Goal: Task Accomplishment & Management: Use online tool/utility

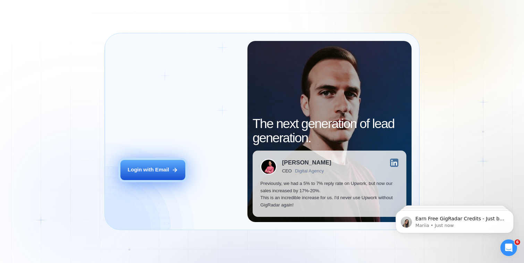
click at [153, 166] on div "Login with Email" at bounding box center [148, 169] width 41 height 7
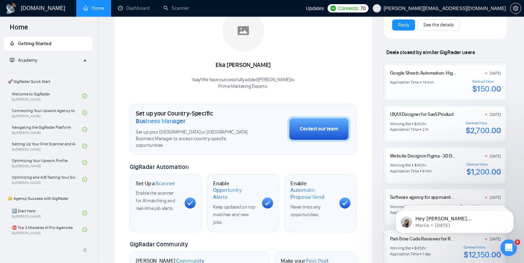
scroll to position [130, 0]
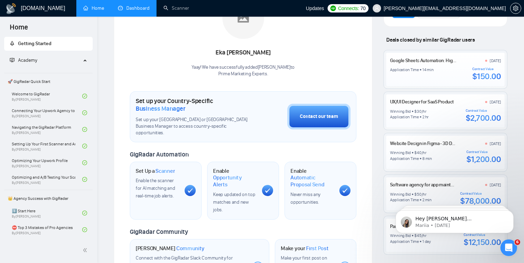
click at [140, 11] on link "Dashboard" at bounding box center [134, 8] width 32 height 6
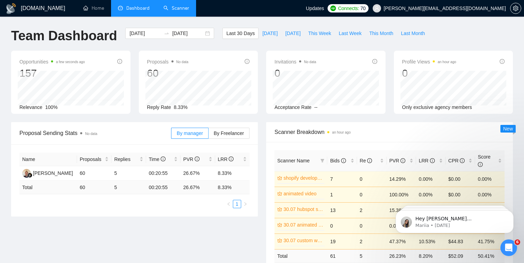
click at [178, 5] on link "Scanner" at bounding box center [176, 8] width 26 height 6
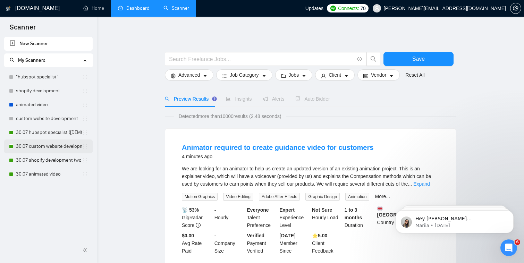
click at [58, 147] on link "30.07 custom website development" at bounding box center [49, 146] width 66 height 14
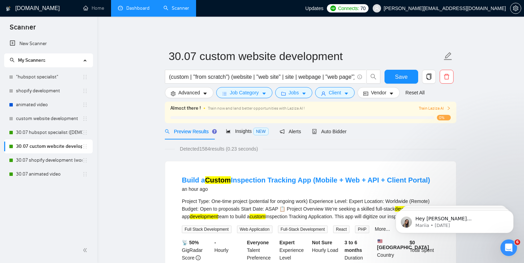
click at [137, 7] on link "Dashboard" at bounding box center [134, 8] width 32 height 6
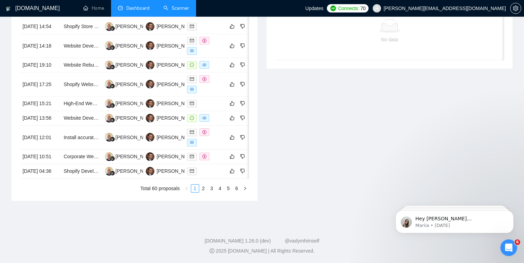
scroll to position [346, 0]
click at [154, 149] on td "[PERSON_NAME]" at bounding box center [163, 138] width 41 height 24
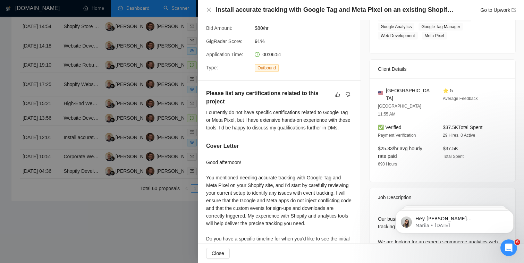
scroll to position [133, 0]
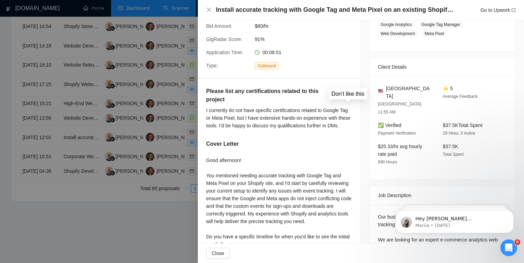
click at [349, 92] on icon "dislike" at bounding box center [348, 92] width 5 height 5
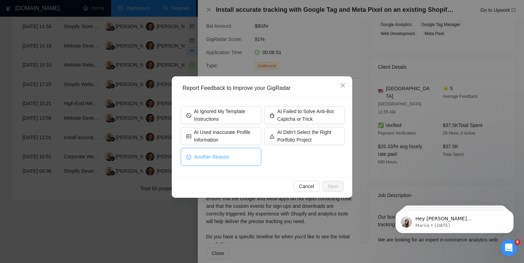
click at [243, 158] on button "Another Reason" at bounding box center [221, 157] width 80 height 18
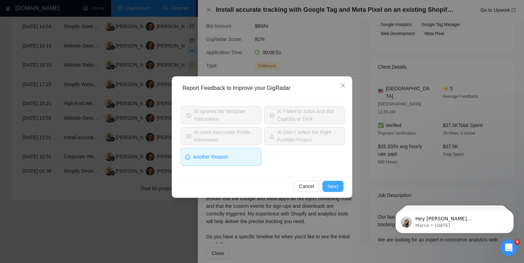
click at [339, 187] on button "Next" at bounding box center [332, 186] width 21 height 11
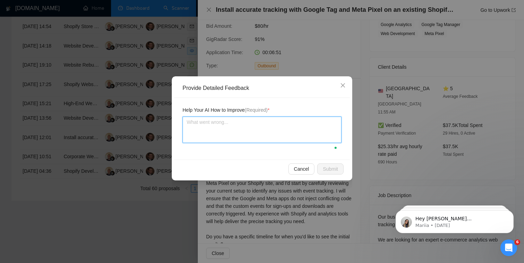
click at [312, 136] on textarea at bounding box center [261, 130] width 159 height 26
type textarea "I"
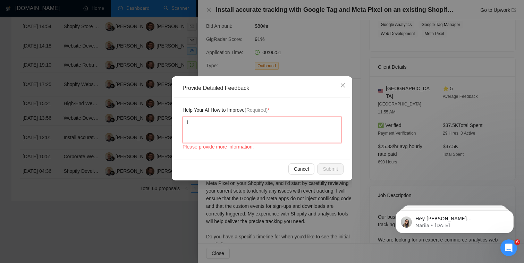
type textarea "It"
type textarea "It s"
type textarea "It sh"
type textarea "It sho"
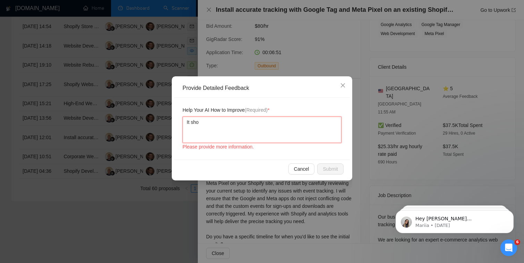
type textarea "It shou"
type textarea "It shoul"
type textarea "It should"
type textarea "It should l"
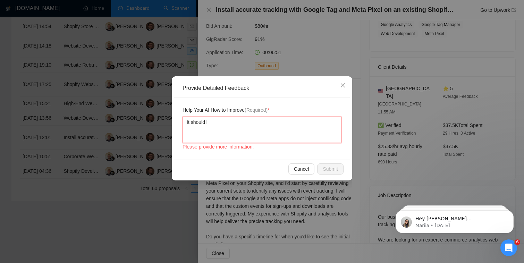
type textarea "It should li"
type textarea "It should lis"
type textarea "It should list"
type textarea "It should list t"
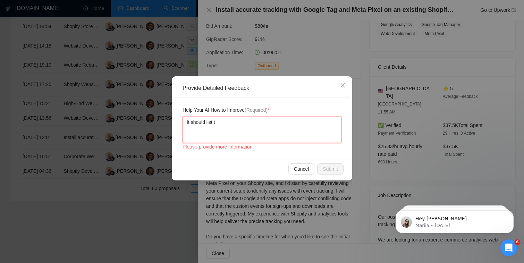
type textarea "It should list th"
type textarea "It should list t"
type textarea "It should list"
type textarea "It should list th"
type textarea "It should list tha"
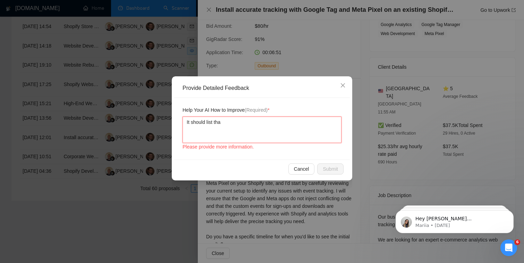
type textarea "It should list that"
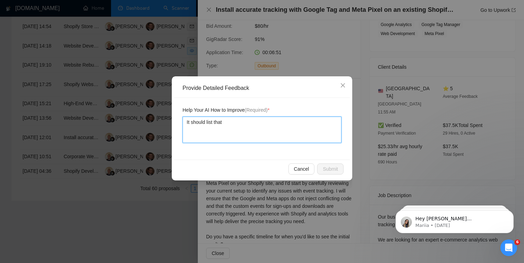
type textarea "It should list that w"
type textarea "It should list that we"
type textarea "It should list that we h"
type textarea "It should list that we ha"
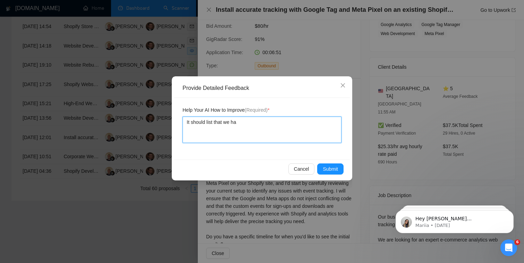
type textarea "It should list that we hav"
type textarea "It should list that we have"
type textarea "It should list that we have t"
type textarea "It should list that we have th"
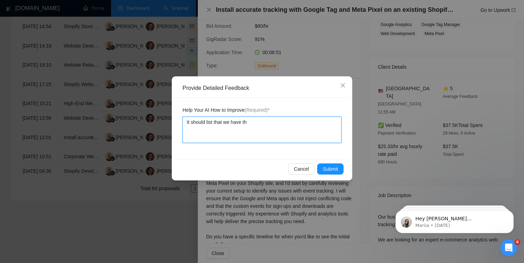
type textarea "It should list that we have the"
type textarea "It should list that we have thes"
type textarea "It should list that we have these"
type textarea "It should list that we have these c"
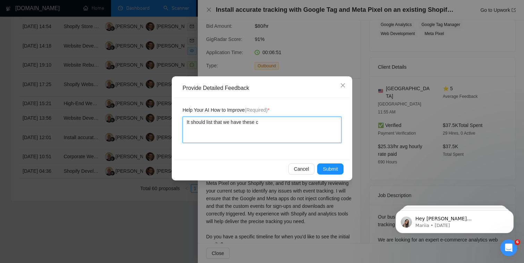
type textarea "It should list that we have these ce"
type textarea "It should list that we have these cer"
type textarea "It should list that we have these ceri"
type textarea "It should list that we have these ceritf"
type textarea "It should list that we have these ceritfi"
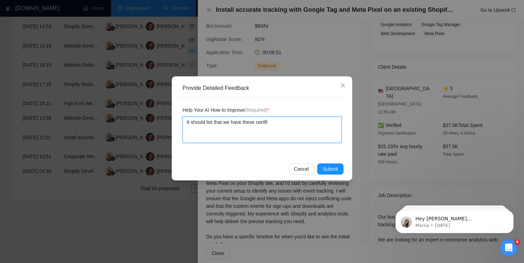
type textarea "It should list that we have these ceritfii"
type textarea "It should list that we have these ceritfi"
type textarea "It should list that we have these ceritfic"
type textarea "It should list that we have these ceritfica"
type textarea "It should list that we have these ceritficat"
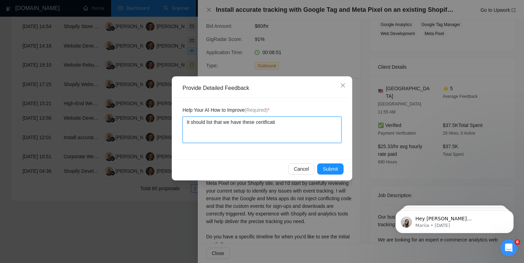
type textarea "It should list that we have these ceritficatio"
type textarea "It should list that we have these ceritfication"
type textarea "It should list that we have these ceritfications"
click at [335, 173] on button "Submit" at bounding box center [330, 168] width 26 height 11
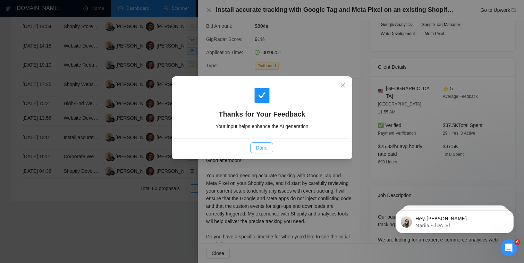
click at [257, 143] on button "Done" at bounding box center [261, 147] width 23 height 11
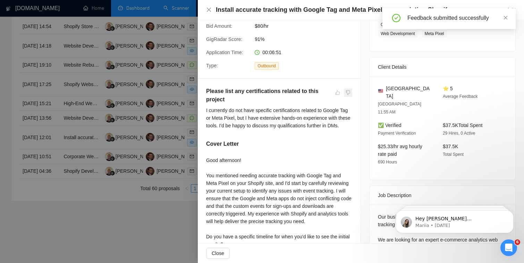
click at [347, 93] on span at bounding box center [348, 92] width 8 height 8
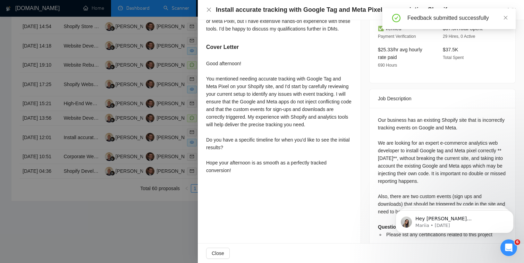
scroll to position [230, 0]
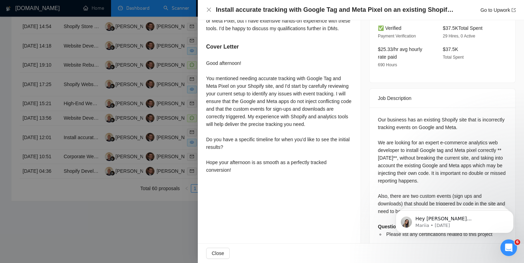
click at [169, 143] on div at bounding box center [262, 131] width 524 height 263
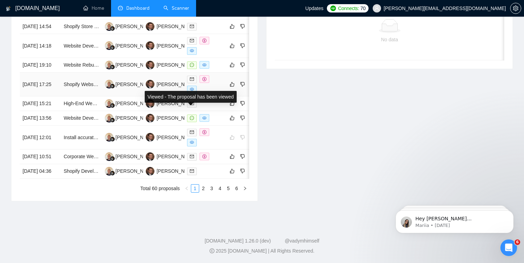
click at [194, 93] on span at bounding box center [192, 90] width 10 height 8
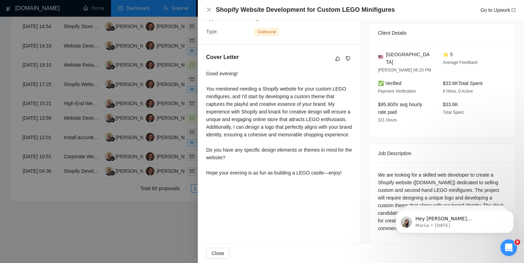
scroll to position [368, 0]
click at [338, 55] on button "button" at bounding box center [337, 58] width 8 height 8
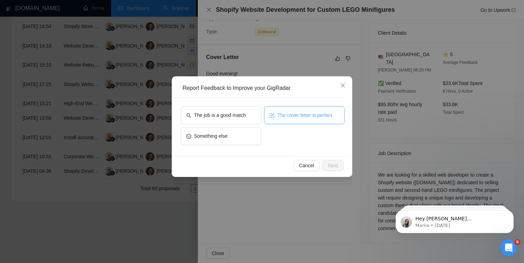
click at [270, 117] on icon "form" at bounding box center [272, 115] width 5 height 5
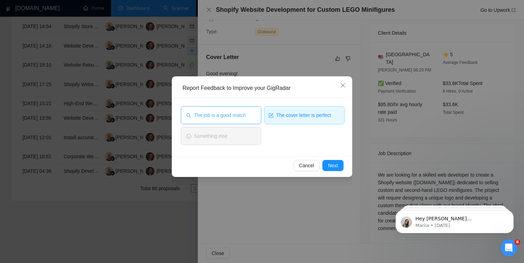
click at [244, 117] on span "The job is a good match" at bounding box center [220, 115] width 52 height 8
click at [332, 167] on span "Next" at bounding box center [333, 166] width 10 height 8
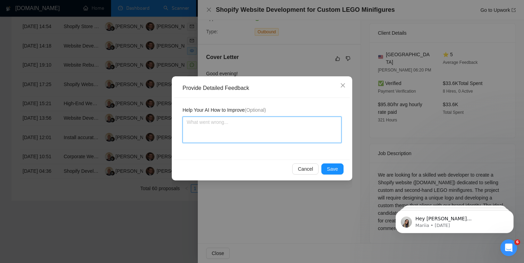
click at [293, 131] on textarea at bounding box center [261, 130] width 159 height 26
click at [337, 170] on span "Save" at bounding box center [332, 169] width 11 height 8
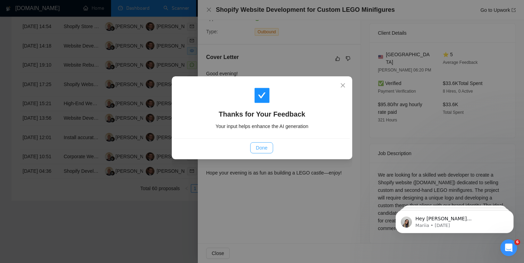
click at [256, 147] on span "Done" at bounding box center [261, 148] width 11 height 8
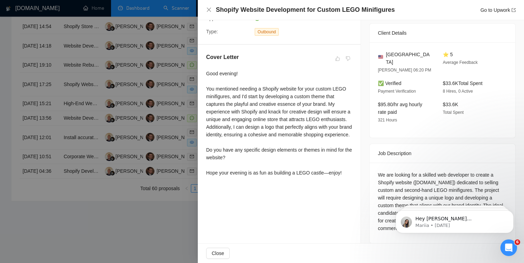
click at [169, 81] on div at bounding box center [262, 131] width 524 height 263
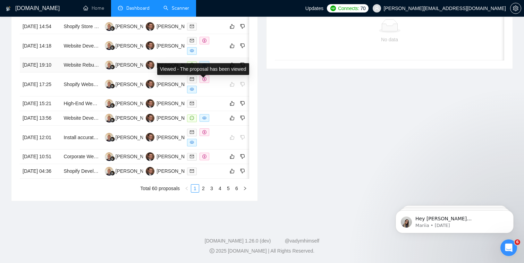
click at [206, 63] on icon "eye" at bounding box center [204, 65] width 4 height 4
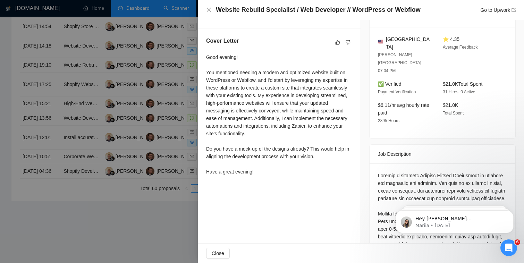
scroll to position [183, 0]
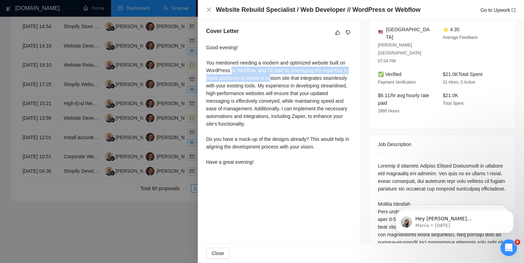
drag, startPoint x: 232, startPoint y: 69, endPoint x: 278, endPoint y: 76, distance: 47.4
click at [278, 76] on div "Good evening! You mentioned needing a modern and optimized website built on Wor…" at bounding box center [279, 105] width 146 height 122
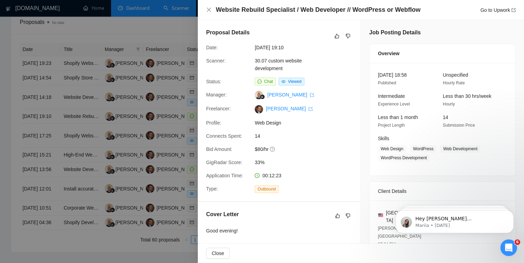
scroll to position [279, 0]
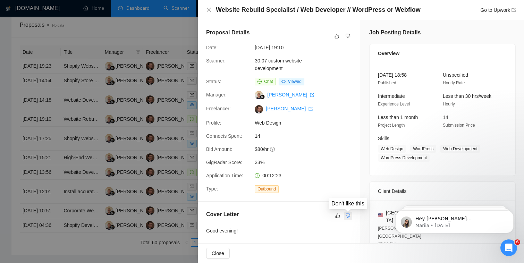
click at [347, 217] on icon "dislike" at bounding box center [347, 216] width 5 height 6
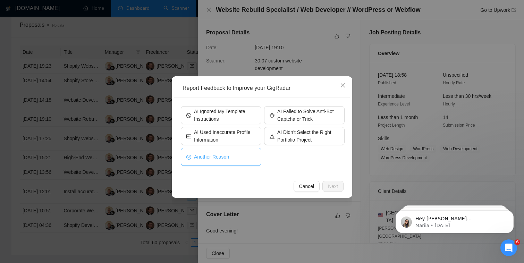
click at [249, 156] on button "Another Reason" at bounding box center [221, 157] width 80 height 18
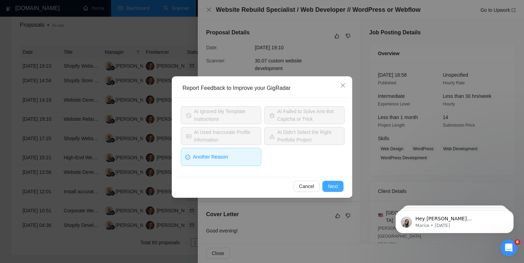
click at [334, 187] on span "Next" at bounding box center [333, 186] width 10 height 8
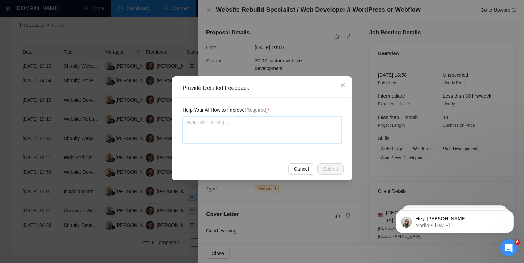
click at [291, 131] on textarea at bounding box center [261, 130] width 159 height 26
type textarea "W"
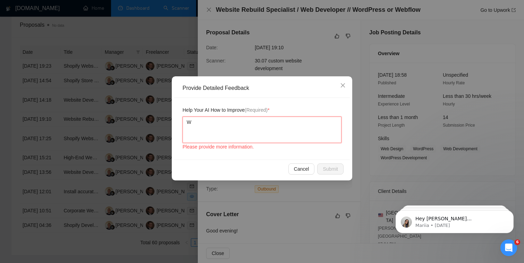
type textarea "We"
type textarea "We c"
type textarea "We ca"
type textarea "We can"
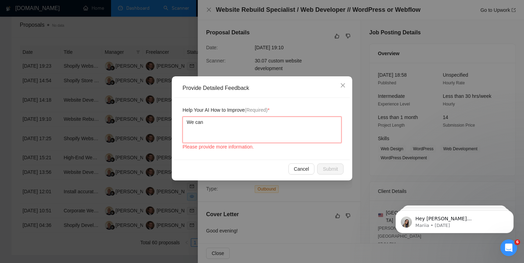
type textarea "We can"
type textarea "We can d"
type textarea "We can de"
type textarea "We can det"
type textarea "We can deta"
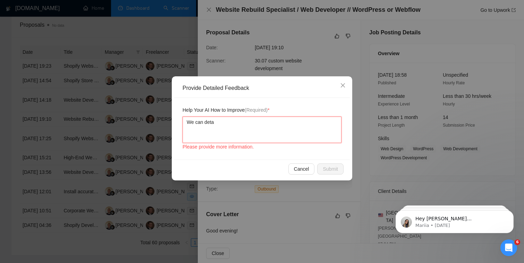
type textarea "We can detai"
type textarea "We can detail"
type textarea "We can detail h"
type textarea "We can detail ho"
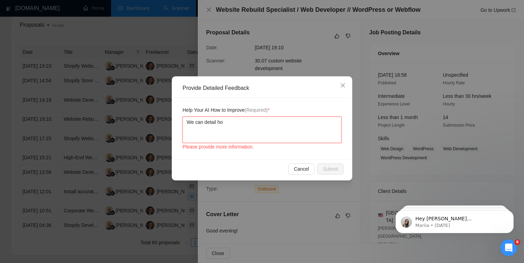
type textarea "We can detail how"
type textarea "We can detail how w"
type textarea "We can detail how we"
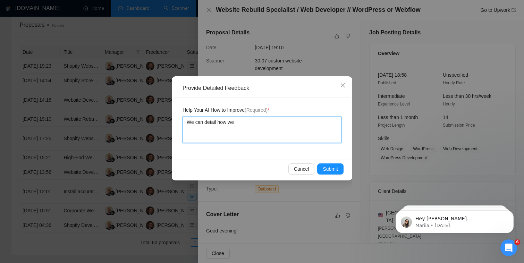
type textarea "We can detail how we c"
type textarea "We can detail how we ca"
type textarea "We can detail how we can"
type textarea "We can detail how we can h"
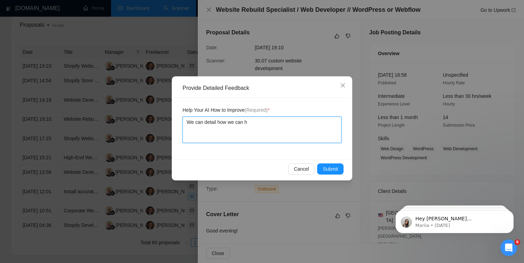
type textarea "We can detail how we can he"
type textarea "We can detail how we can hel"
type textarea "We can detail how we can help"
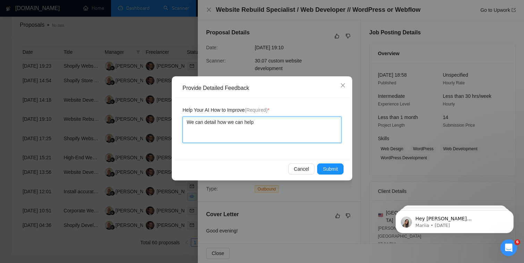
type textarea "We can detail how we can hel"
type textarea "We can detail how we can he"
type textarea "We can detail how we can h"
type textarea "We can detail how we can"
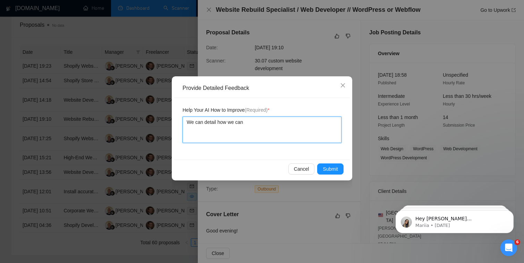
type textarea "We can detail how we ca"
type textarea "We can detail how we c"
type textarea "We can detail how we"
type textarea "We can detail how we ha"
type textarea "We can detail how we hav"
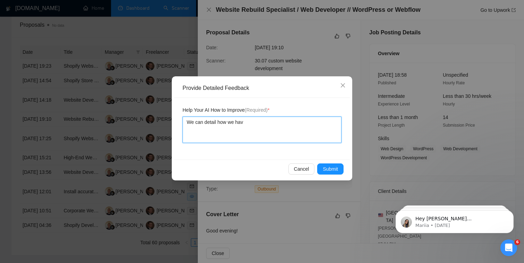
type textarea "We can detail how we have"
type textarea "We can detail how we have t"
type textarea "We can detail how we have"
type textarea "We can detail how we have c"
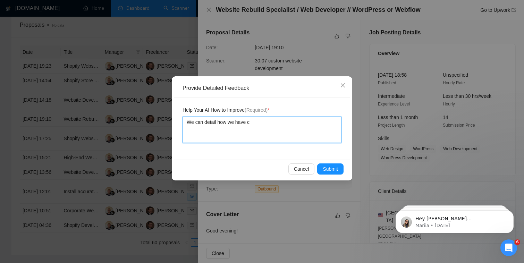
type textarea "We can detail how we have co"
type textarea "We can detail how we have con"
type textarea "We can detail how we have cont"
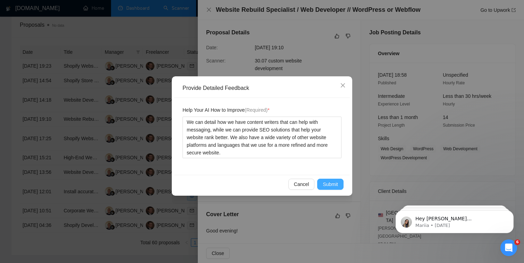
click at [328, 187] on span "Submit" at bounding box center [330, 184] width 15 height 8
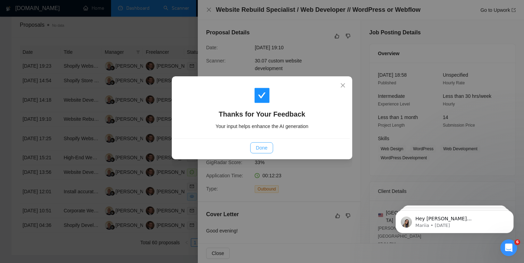
click at [265, 151] on span "Done" at bounding box center [261, 148] width 11 height 8
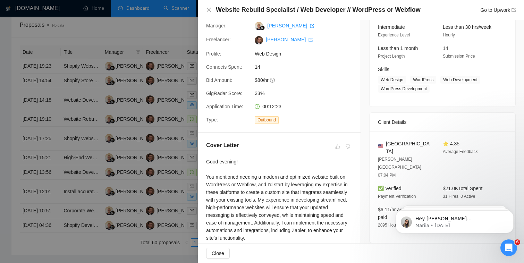
scroll to position [70, 0]
click at [115, 76] on div at bounding box center [262, 131] width 524 height 263
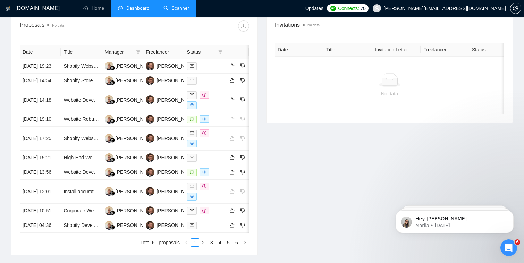
click at [184, 5] on link "Scanner" at bounding box center [176, 8] width 26 height 6
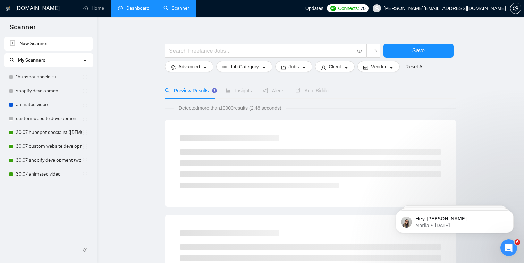
scroll to position [9, 0]
click at [27, 150] on link "30.07 custom website development" at bounding box center [49, 146] width 66 height 14
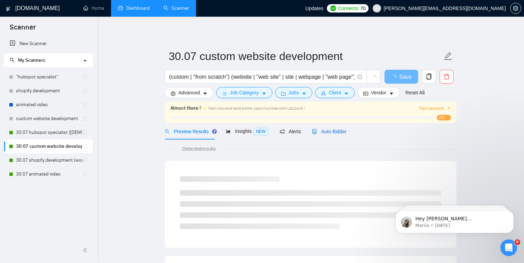
click at [334, 129] on span "Auto Bidder" at bounding box center [329, 132] width 34 height 6
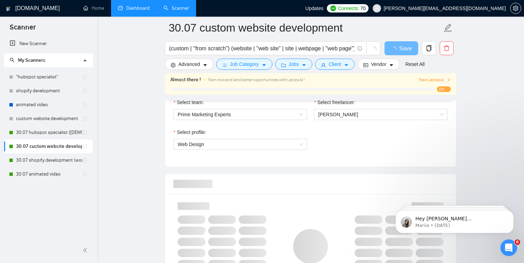
scroll to position [380, 0]
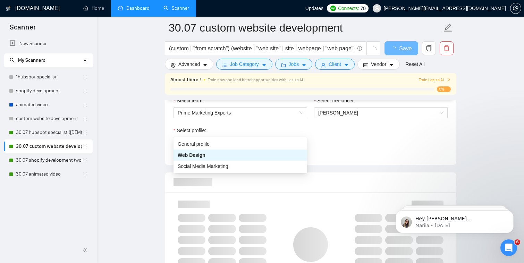
click at [260, 137] on span "Web Design" at bounding box center [240, 142] width 125 height 10
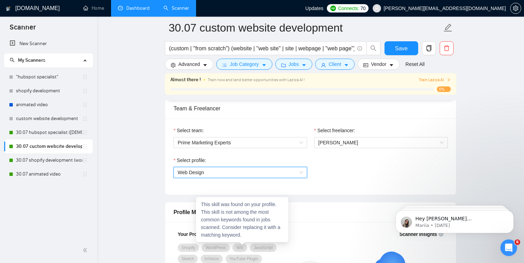
scroll to position [321, 0]
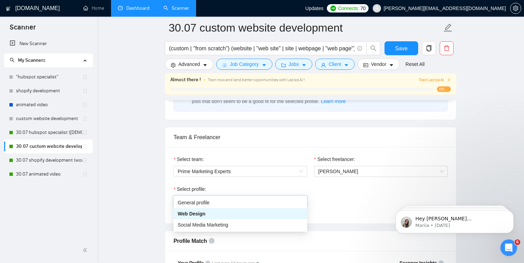
click at [246, 196] on span "Web Design" at bounding box center [240, 201] width 125 height 10
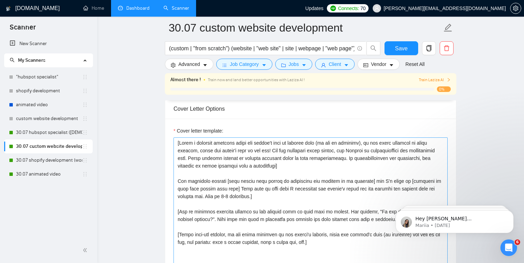
scroll to position [732, 0]
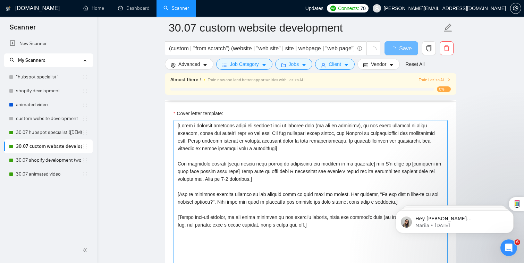
scroll to position [731, 0]
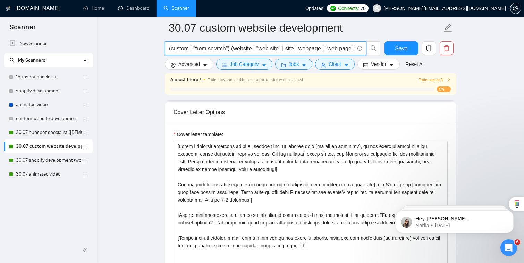
click at [231, 52] on input "(custom | "from scratch") (website | "web site" | site | webpage | "web page") …" at bounding box center [261, 48] width 185 height 9
click at [227, 50] on input "(custom | "from scratch") (website | "web site" | site | webpage | "web page") …" at bounding box center [261, 48] width 185 height 9
click at [228, 50] on input "(custom | "from scratch") (website | "web site" | site | webpage | "web page") …" at bounding box center [261, 48] width 185 height 9
click at [230, 50] on input "(custom | "from scratch") (website | "web site" | site | webpage | "web page") …" at bounding box center [261, 48] width 185 height 9
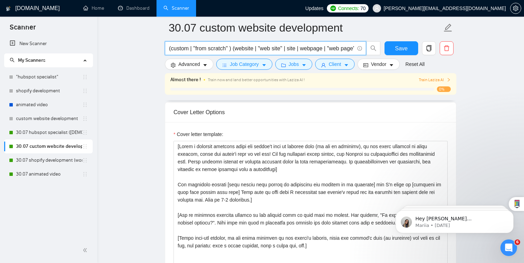
type input "(custom | "from scratch" |) (website | "web site" | site | webpage | "web page"…"
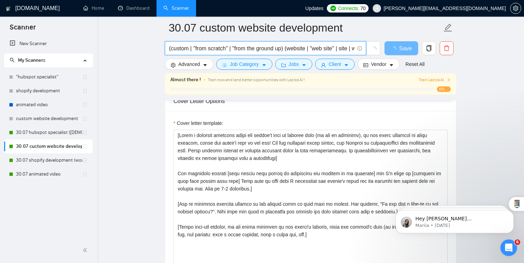
type input "(custom | "from scratch" | "from the ground up") (website | "web site" | site |…"
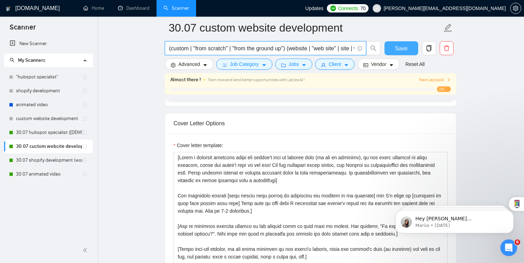
type input "(custom | "from scratch" | "from the ground up") (website | "web site" | site |…"
click at [393, 44] on button "Save" at bounding box center [401, 48] width 34 height 14
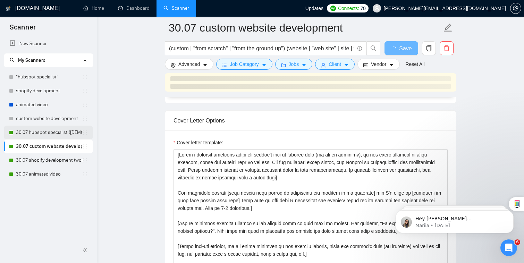
click at [76, 135] on link "30.07 hubspot specialist ([DEMOGRAPHIC_DATA] - not for residents)" at bounding box center [49, 133] width 66 height 14
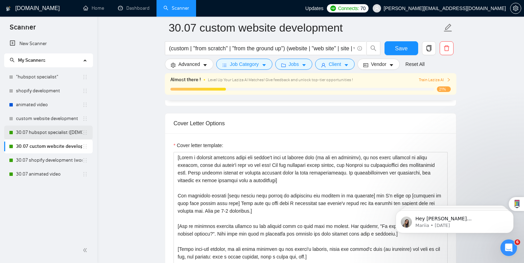
click at [71, 134] on link "30.07 hubspot specialist ([DEMOGRAPHIC_DATA] - not for residents)" at bounding box center [49, 133] width 66 height 14
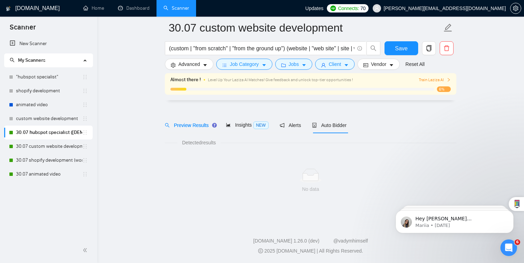
scroll to position [12, 0]
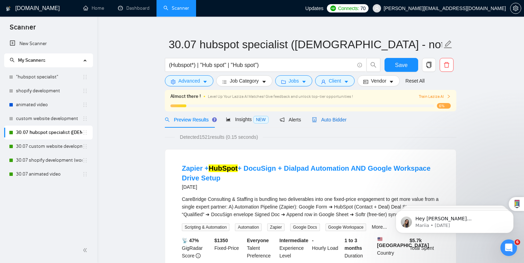
click at [335, 117] on span "Auto Bidder" at bounding box center [329, 120] width 34 height 6
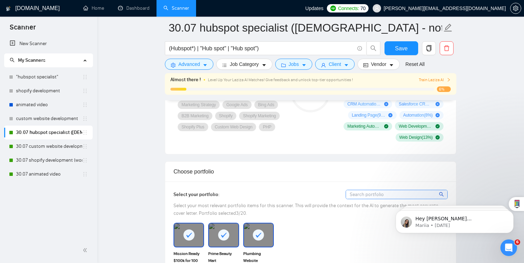
scroll to position [579, 0]
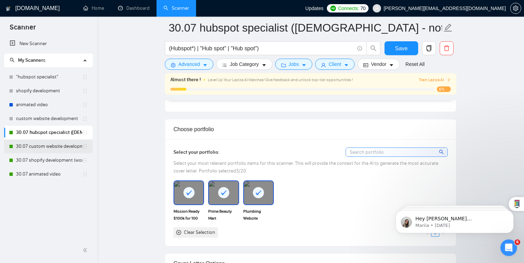
click at [54, 147] on link "30.07 custom website development" at bounding box center [49, 146] width 66 height 14
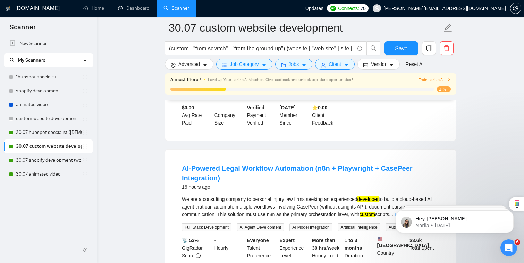
scroll to position [179, 0]
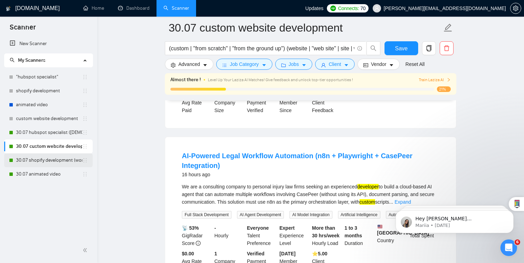
click at [38, 161] on link "30.07 shopify development (worldwide)" at bounding box center [49, 160] width 66 height 14
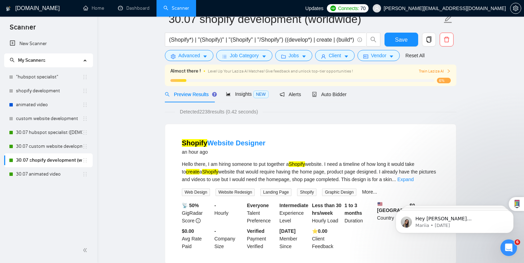
scroll to position [37, 0]
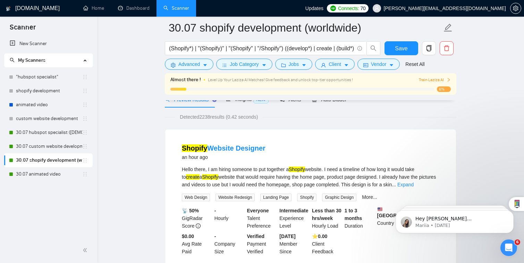
click at [34, 181] on div "New Scanner My Scanners "hubspot specialist" shopify development animated video…" at bounding box center [48, 137] width 97 height 201
click at [48, 169] on link "30.07 animated video" at bounding box center [49, 174] width 66 height 14
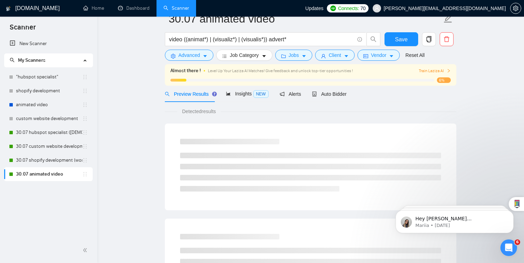
scroll to position [12, 0]
